Goal: Task Accomplishment & Management: Use online tool/utility

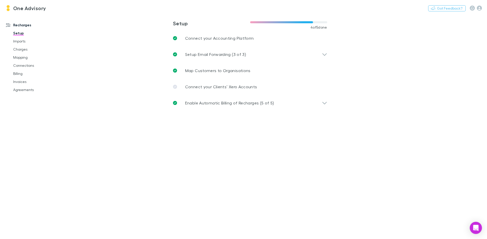
click at [18, 4] on link "One Advisory" at bounding box center [25, 8] width 47 height 12
click at [17, 7] on h3 "One Advisory" at bounding box center [29, 8] width 33 height 6
click at [22, 50] on link "Charges" at bounding box center [38, 49] width 60 height 8
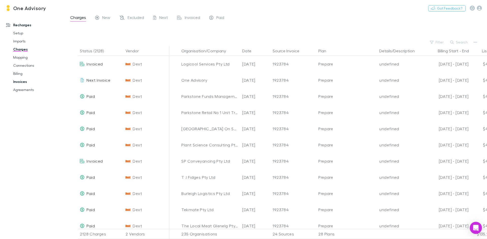
click at [24, 82] on link "Invoices" at bounding box center [38, 82] width 60 height 8
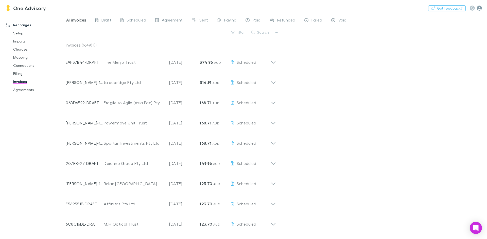
click at [479, 8] on icon "button" at bounding box center [478, 8] width 5 height 5
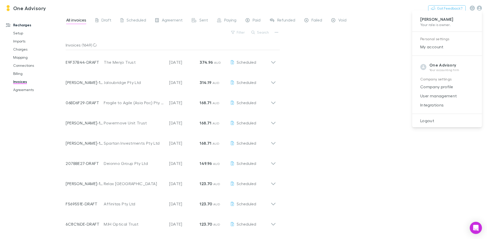
click at [20, 10] on div at bounding box center [243, 119] width 487 height 239
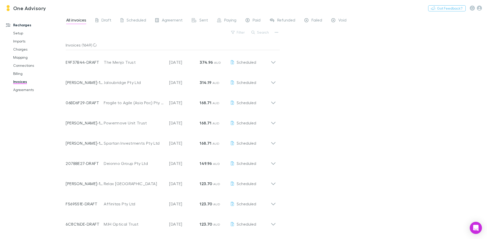
click at [5, 8] on link "One Advisory" at bounding box center [25, 8] width 47 height 12
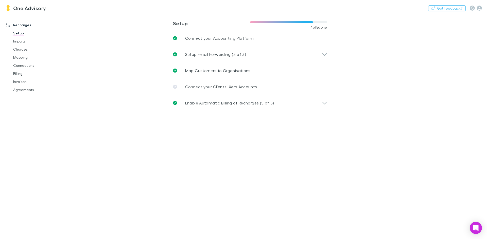
click at [20, 33] on link "Setup" at bounding box center [38, 33] width 60 height 8
click at [20, 41] on link "Imports" at bounding box center [38, 41] width 60 height 8
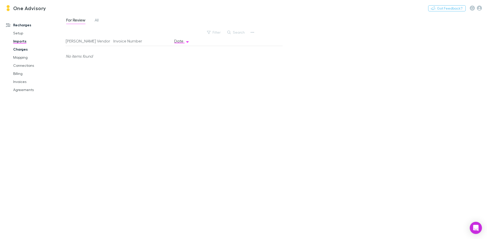
click at [19, 48] on link "Charges" at bounding box center [38, 49] width 60 height 8
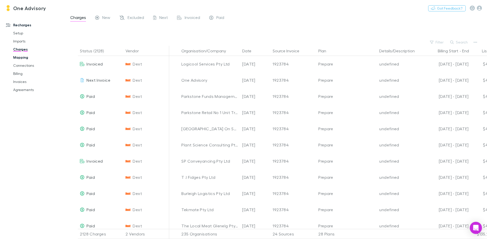
click at [20, 56] on link "Mapping" at bounding box center [38, 57] width 60 height 8
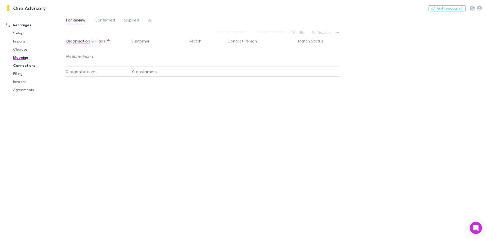
click at [19, 66] on link "Connections" at bounding box center [38, 66] width 60 height 8
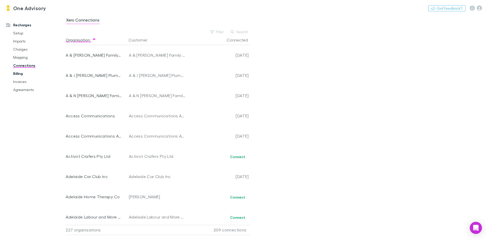
click at [19, 75] on link "Billing" at bounding box center [38, 74] width 60 height 8
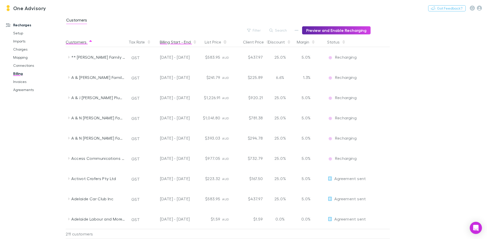
click at [183, 41] on button "Billing Start - End" at bounding box center [178, 42] width 37 height 10
click at [21, 83] on link "Invoices" at bounding box center [38, 82] width 60 height 8
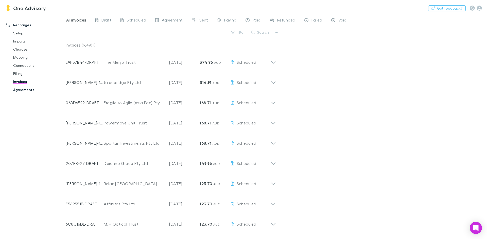
click at [21, 90] on link "Agreements" at bounding box center [38, 90] width 60 height 8
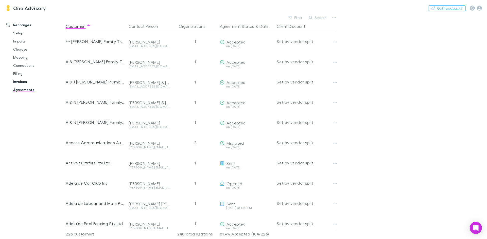
click at [22, 82] on link "Invoices" at bounding box center [38, 82] width 60 height 8
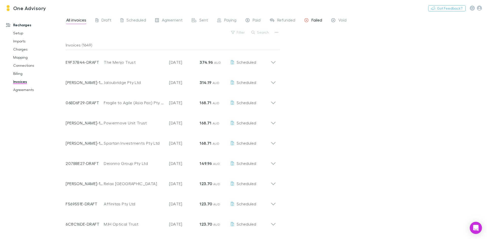
click at [310, 20] on div "Failed" at bounding box center [313, 20] width 18 height 7
click at [339, 19] on span "Void" at bounding box center [342, 20] width 8 height 7
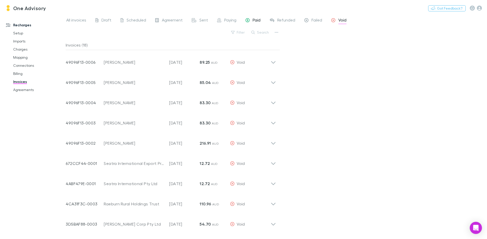
click at [255, 19] on span "Paid" at bounding box center [256, 20] width 8 height 7
click at [243, 33] on button "Filter" at bounding box center [237, 32] width 19 height 6
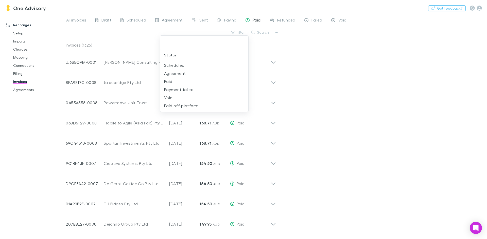
click at [290, 79] on div at bounding box center [243, 119] width 487 height 239
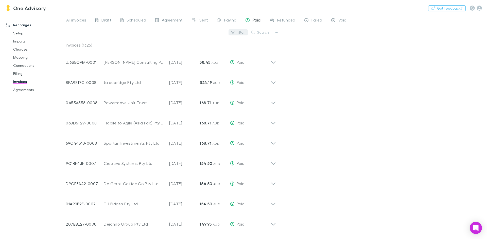
click at [245, 33] on button "Filter" at bounding box center [237, 32] width 19 height 6
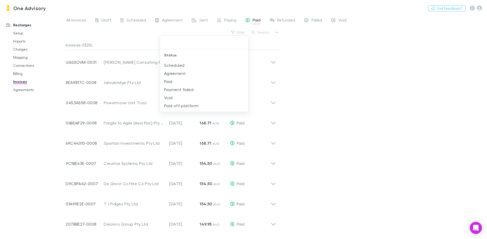
drag, startPoint x: 338, startPoint y: 65, endPoint x: 359, endPoint y: 61, distance: 20.9
click at [339, 66] on div at bounding box center [243, 119] width 487 height 239
click at [479, 9] on icon "button" at bounding box center [478, 8] width 5 height 5
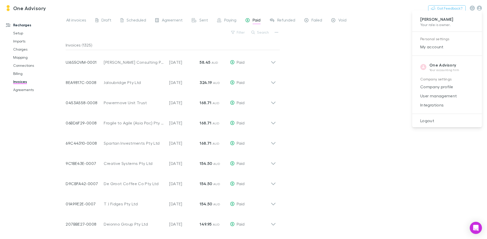
click at [18, 26] on div at bounding box center [243, 119] width 487 height 239
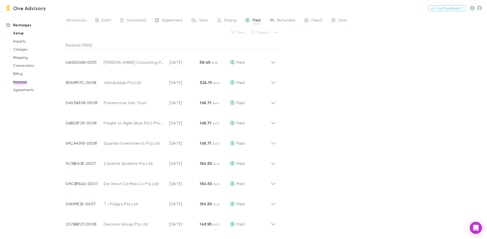
click at [18, 33] on link "Setup" at bounding box center [38, 33] width 60 height 8
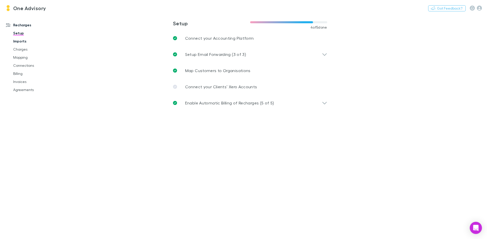
click at [18, 38] on link "Imports" at bounding box center [38, 41] width 60 height 8
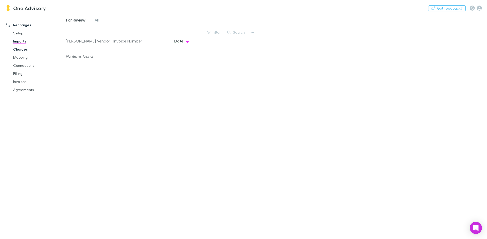
click at [16, 47] on link "Charges" at bounding box center [38, 49] width 60 height 8
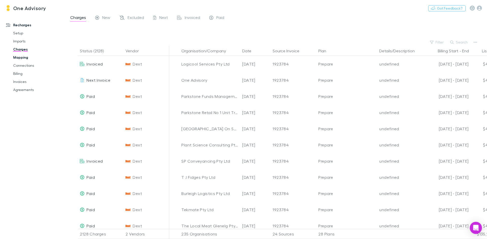
click at [25, 58] on link "Mapping" at bounding box center [38, 57] width 60 height 8
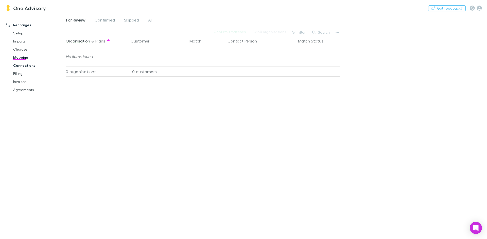
click at [23, 67] on link "Connections" at bounding box center [38, 66] width 60 height 8
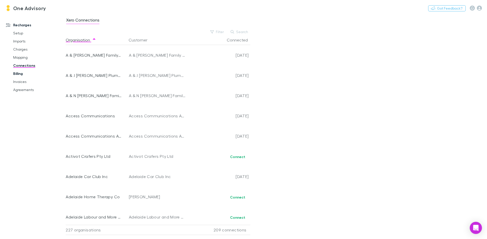
click at [21, 74] on link "Billing" at bounding box center [38, 74] width 60 height 8
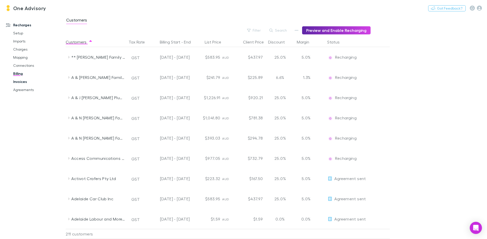
click at [19, 83] on link "Invoices" at bounding box center [38, 82] width 60 height 8
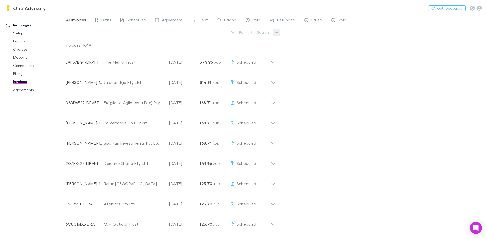
click at [278, 33] on button "button" at bounding box center [276, 32] width 7 height 7
click at [242, 50] on p "Export invoices" at bounding box center [245, 49] width 62 height 6
click at [236, 32] on button "Filter" at bounding box center [237, 32] width 19 height 6
click at [358, 92] on div at bounding box center [243, 119] width 487 height 239
click at [238, 32] on button "Filter" at bounding box center [237, 32] width 19 height 6
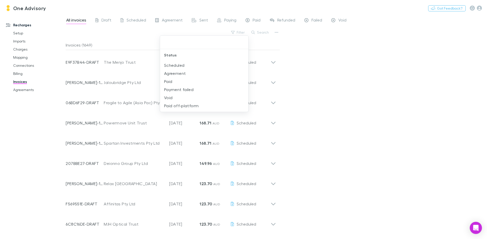
click at [376, 124] on div at bounding box center [243, 119] width 487 height 239
